Goal: Navigation & Orientation: Find specific page/section

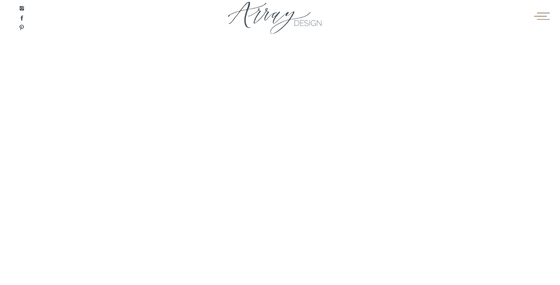
click at [540, 19] on icon at bounding box center [541, 15] width 17 height 13
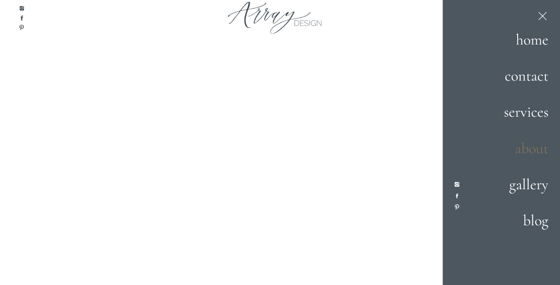
click at [531, 147] on h2 "about" at bounding box center [513, 149] width 69 height 24
